Goal: Browse casually

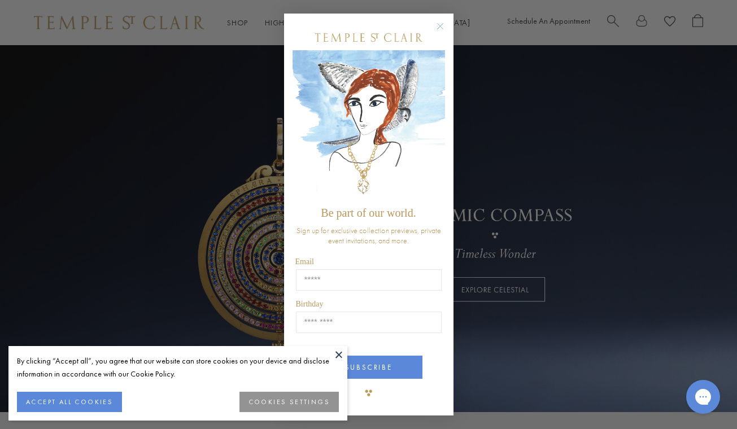
click at [438, 29] on circle "Close dialog" at bounding box center [440, 27] width 14 height 14
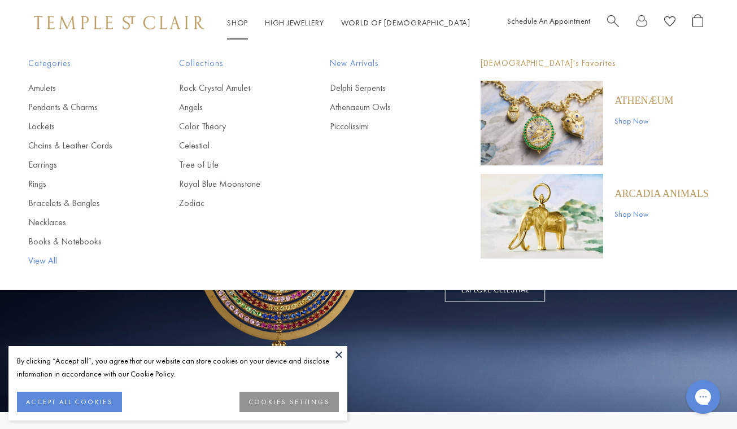
click at [41, 260] on link "View All" at bounding box center [81, 261] width 106 height 12
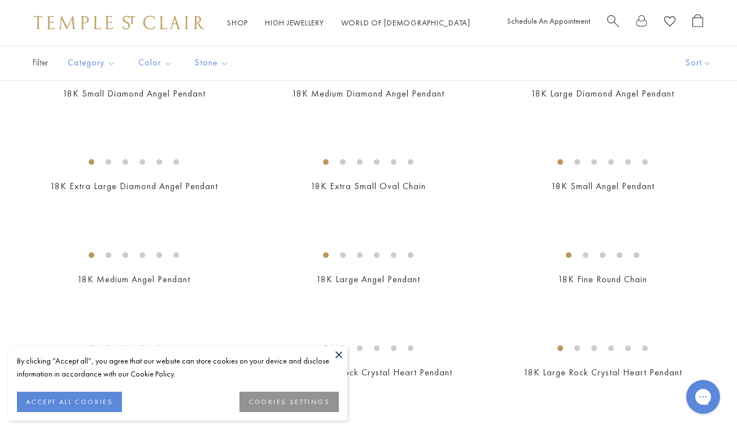
scroll to position [135, 0]
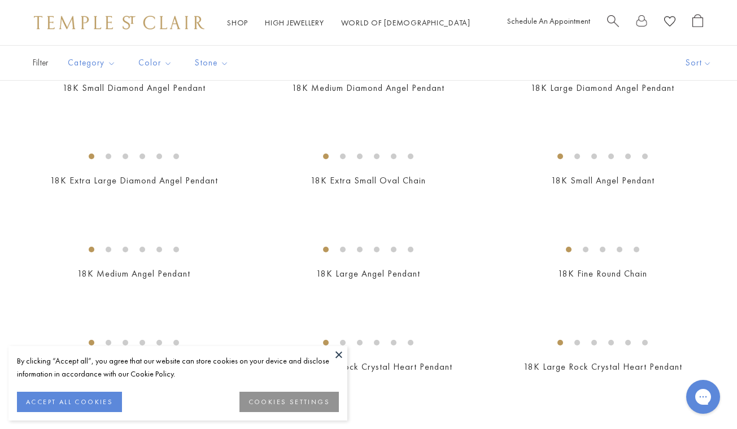
click at [338, 352] on button at bounding box center [338, 354] width 17 height 17
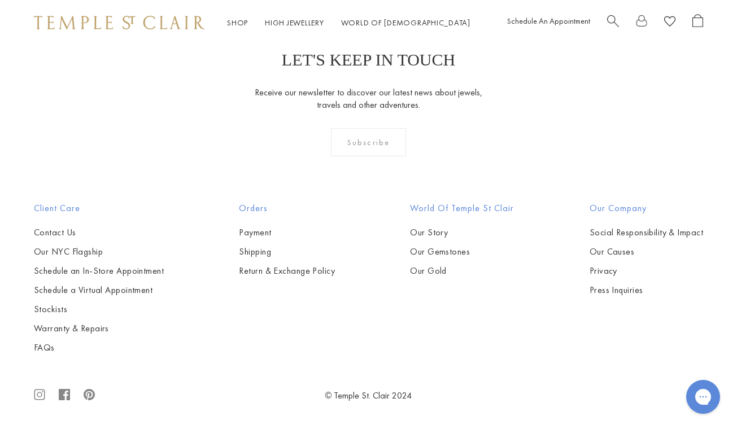
scroll to position [6435, 0]
